Goal: Transaction & Acquisition: Purchase product/service

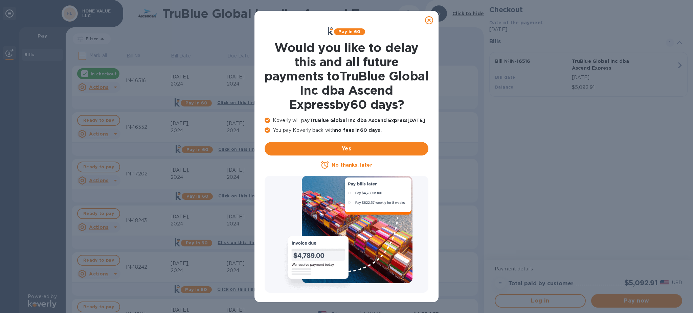
click at [426, 19] on icon at bounding box center [429, 20] width 8 height 8
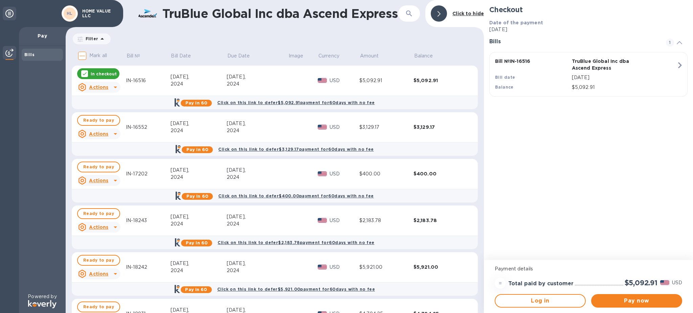
click at [85, 75] on icon at bounding box center [84, 73] width 5 height 5
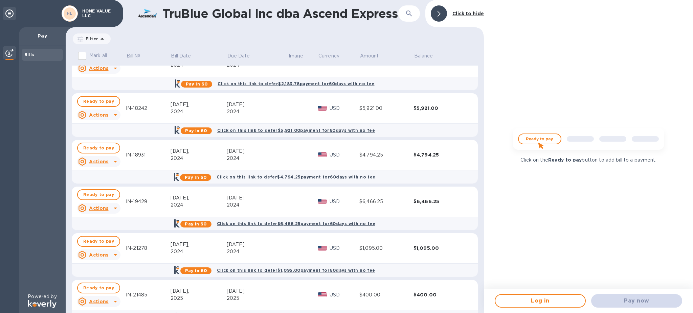
scroll to position [318, 0]
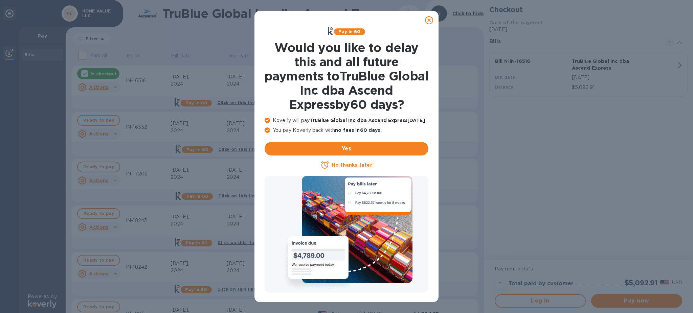
click at [430, 21] on icon at bounding box center [429, 20] width 8 height 8
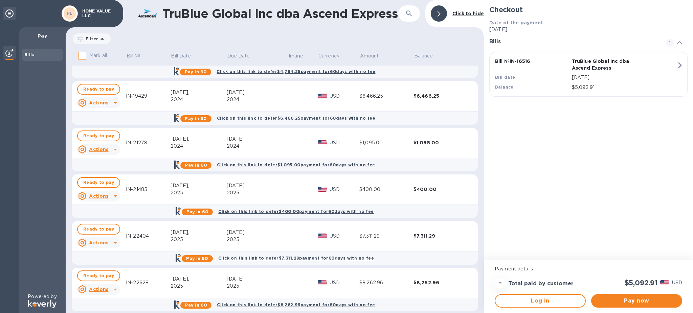
scroll to position [318, 0]
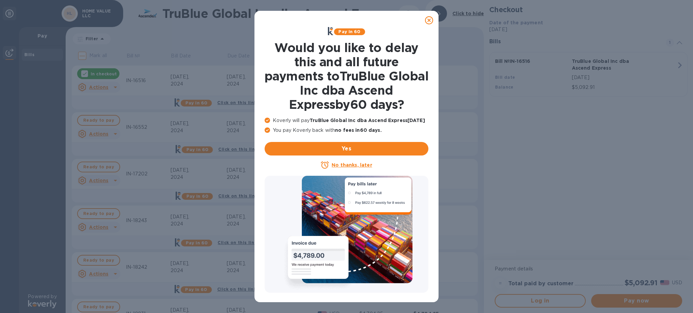
click at [428, 23] on icon at bounding box center [429, 20] width 8 height 8
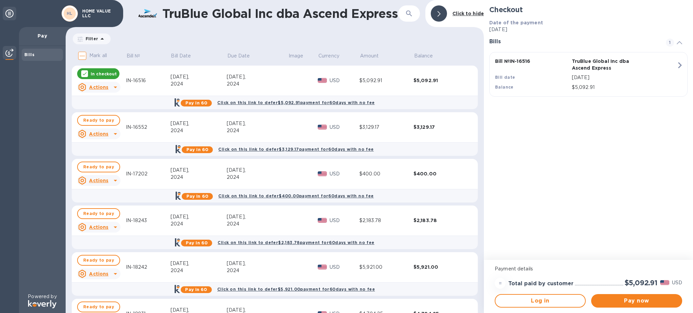
click at [83, 75] on icon at bounding box center [84, 73] width 5 height 5
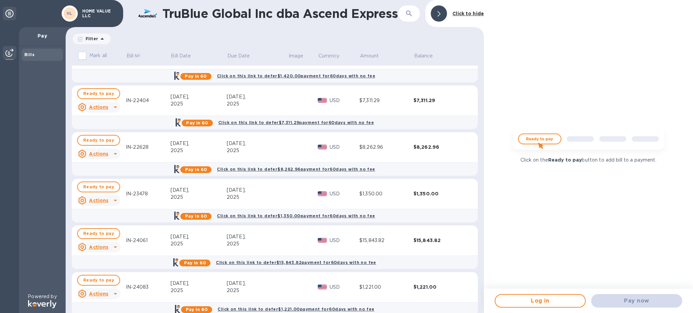
scroll to position [505, 0]
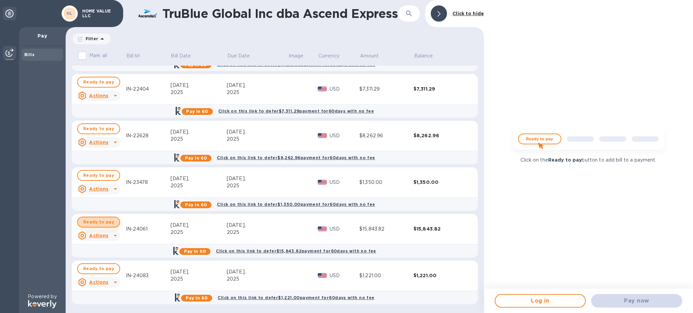
click at [106, 226] on span "Ready to pay" at bounding box center [98, 222] width 31 height 8
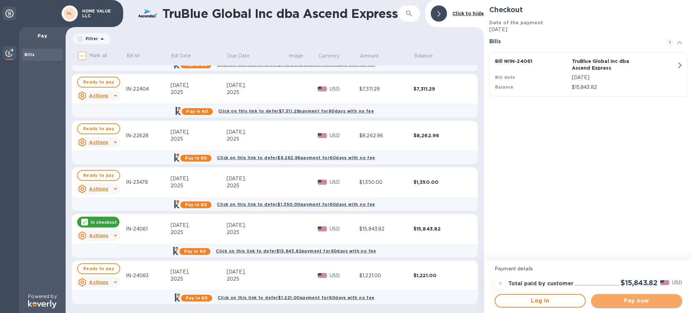
click at [617, 300] on span "Pay now" at bounding box center [636, 301] width 80 height 8
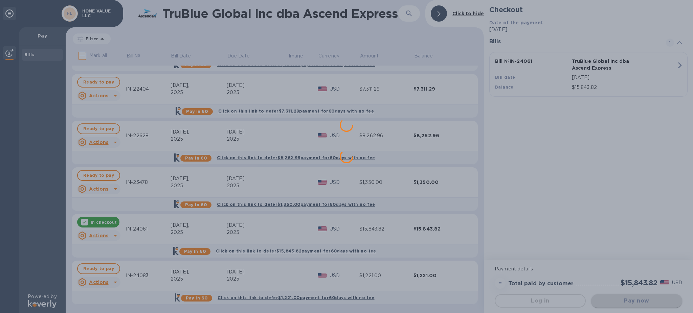
scroll to position [0, 0]
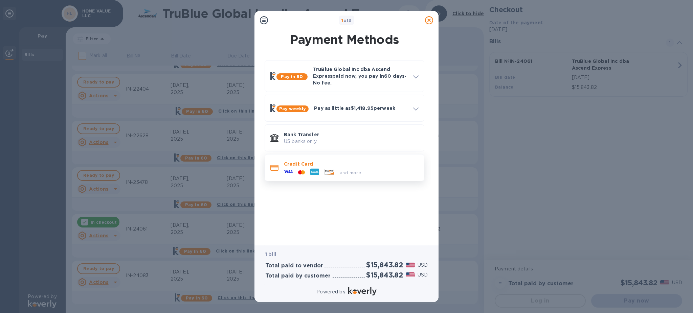
click at [313, 166] on p "Credit Card" at bounding box center [351, 164] width 135 height 7
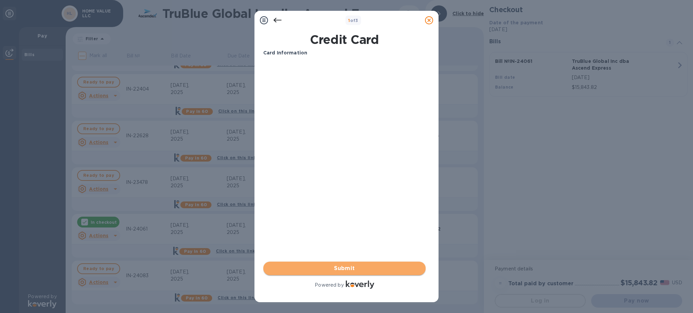
click at [343, 265] on span "Submit" at bounding box center [345, 269] width 152 height 8
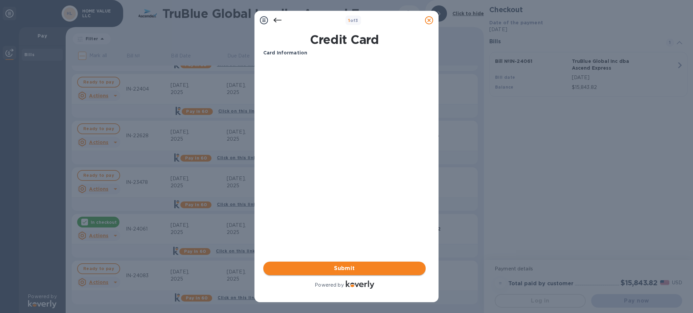
click at [348, 264] on button "Submit" at bounding box center [344, 269] width 162 height 14
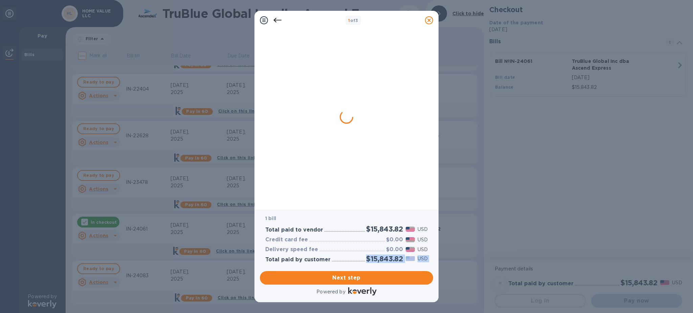
click at [347, 270] on div "1 bill Total paid to vendor $15,843.82 USD Credit card fee $0.00 USD Delivery s…" at bounding box center [346, 253] width 176 height 90
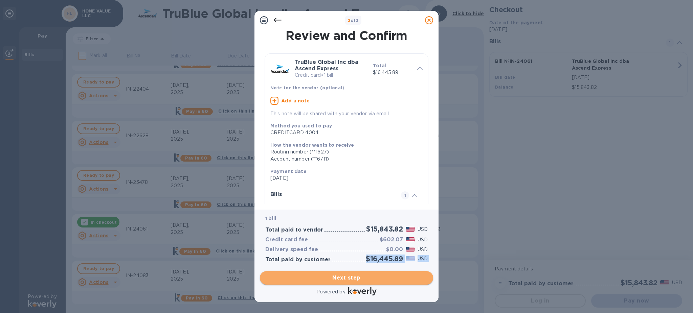
click at [359, 276] on span "Next step" at bounding box center [346, 278] width 162 height 8
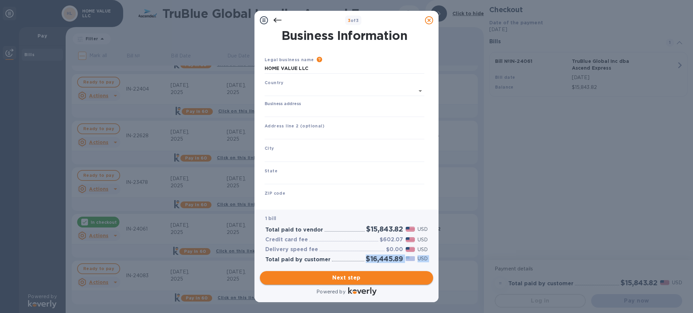
type input "[GEOGRAPHIC_DATA]"
click at [316, 113] on input "Business address" at bounding box center [345, 111] width 160 height 10
type input "[GEOGRAPHIC_DATA]"
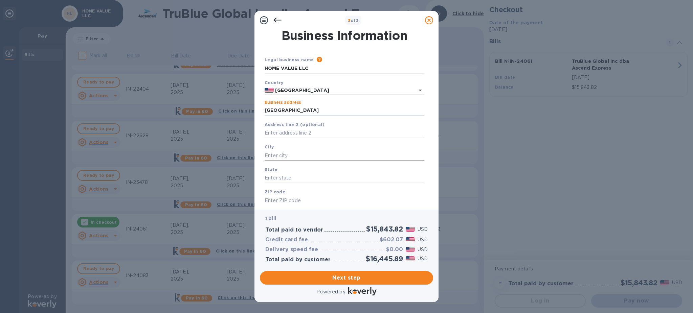
click at [283, 155] on input "text" at bounding box center [345, 156] width 160 height 10
type input "[GEOGRAPHIC_DATA]"
click at [290, 178] on input "text" at bounding box center [345, 178] width 160 height 10
type input "Il"
click at [295, 201] on input "text" at bounding box center [345, 201] width 160 height 10
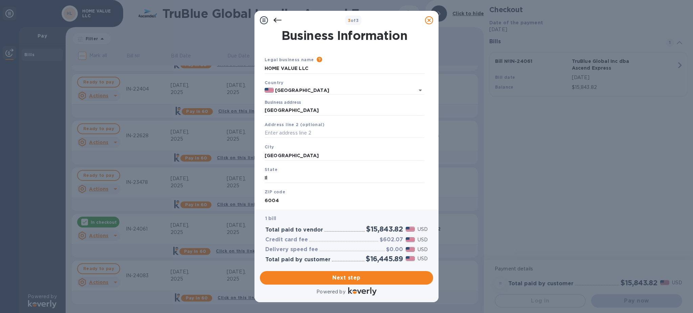
click at [270, 200] on input "6004" at bounding box center [345, 201] width 160 height 10
type input "60004"
click at [325, 275] on span "Next step" at bounding box center [346, 278] width 162 height 8
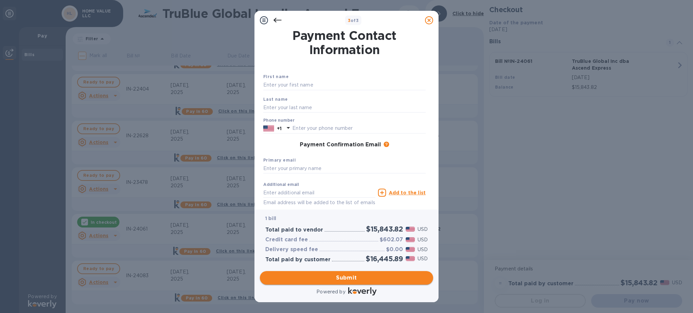
click at [345, 276] on span "Submit" at bounding box center [346, 278] width 162 height 8
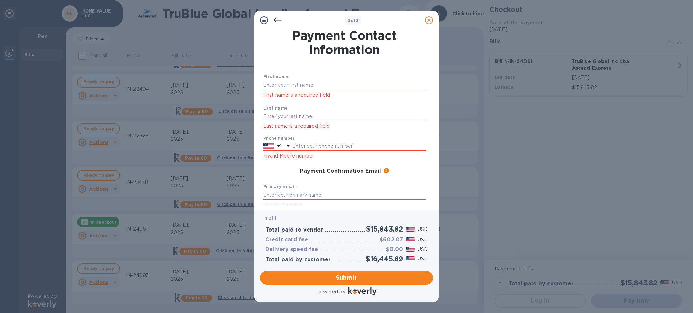
click at [285, 83] on input "text" at bounding box center [344, 85] width 162 height 10
type input "[PERSON_NAME]"
type input "Nudman"
type input "7737961364"
type input "[EMAIL_ADDRESS][DOMAIN_NAME]"
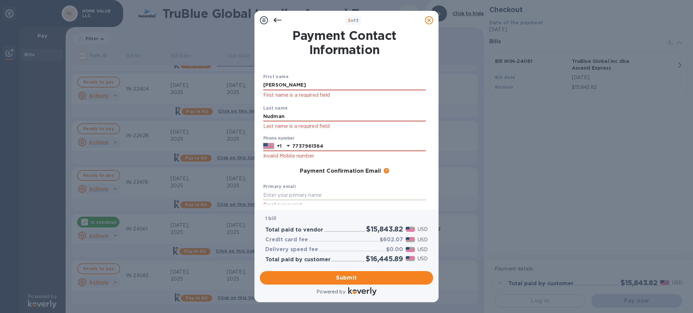
click at [302, 192] on input "text" at bounding box center [344, 195] width 162 height 10
type input "[EMAIL_ADDRESS][DOMAIN_NAME]"
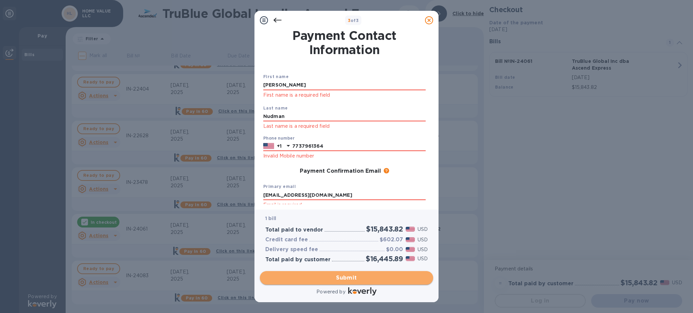
click at [312, 274] on span "Submit" at bounding box center [346, 278] width 162 height 8
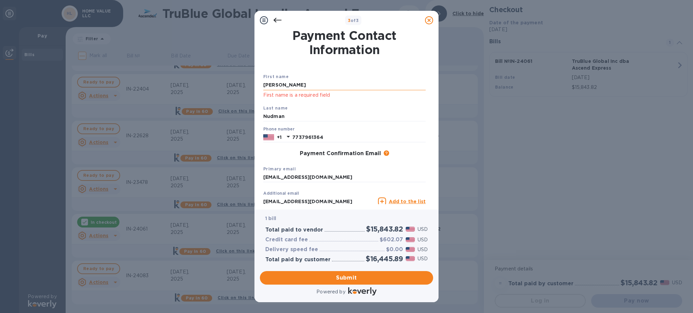
click at [303, 83] on input "[PERSON_NAME]" at bounding box center [344, 85] width 162 height 10
type input "Baruch"
click at [381, 67] on div "First name [PERSON_NAME] First name is a required field Last name Nudman Phone …" at bounding box center [344, 145] width 165 height 168
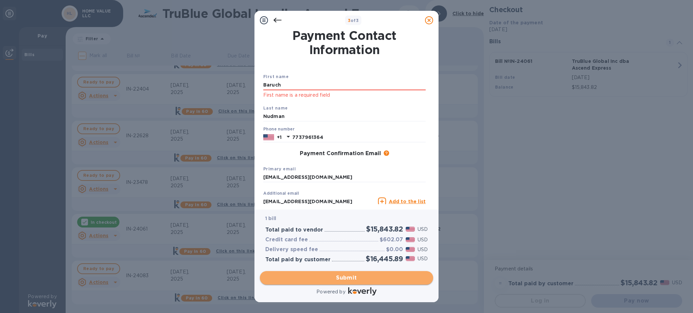
click at [329, 274] on button "Submit" at bounding box center [346, 278] width 173 height 14
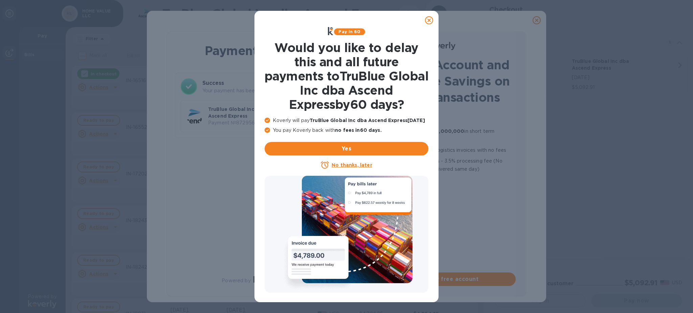
click at [430, 22] on icon at bounding box center [429, 20] width 8 height 8
